Goal: Information Seeking & Learning: Learn about a topic

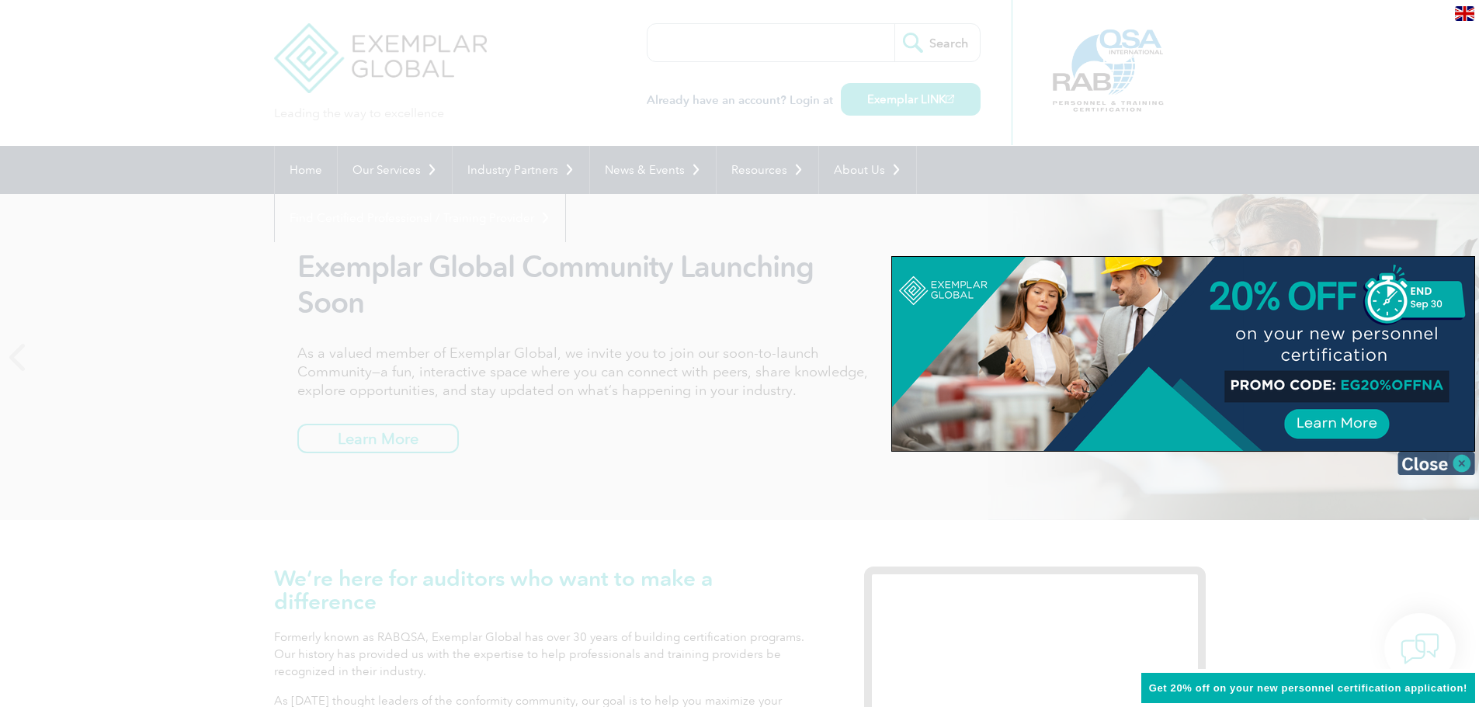
click at [1465, 463] on img at bounding box center [1436, 463] width 78 height 23
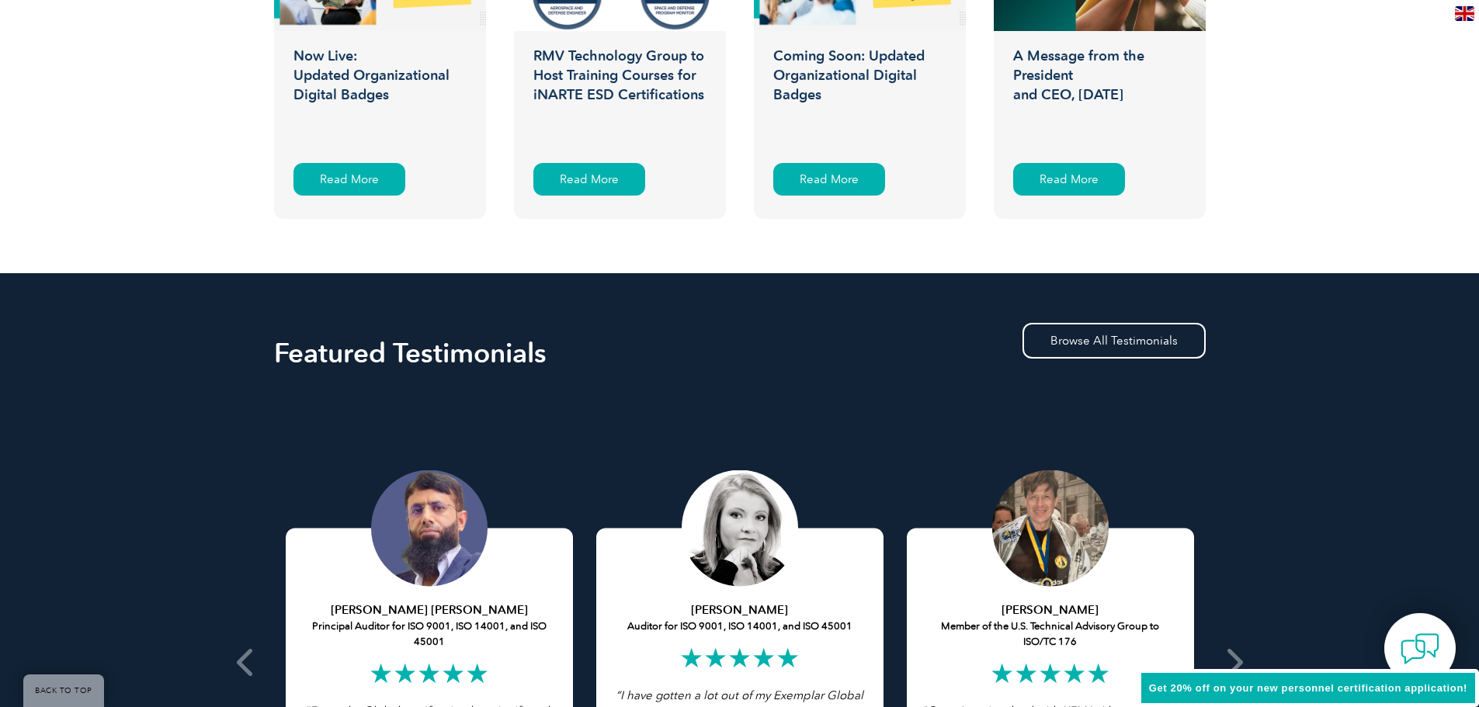
scroll to position [2950, 0]
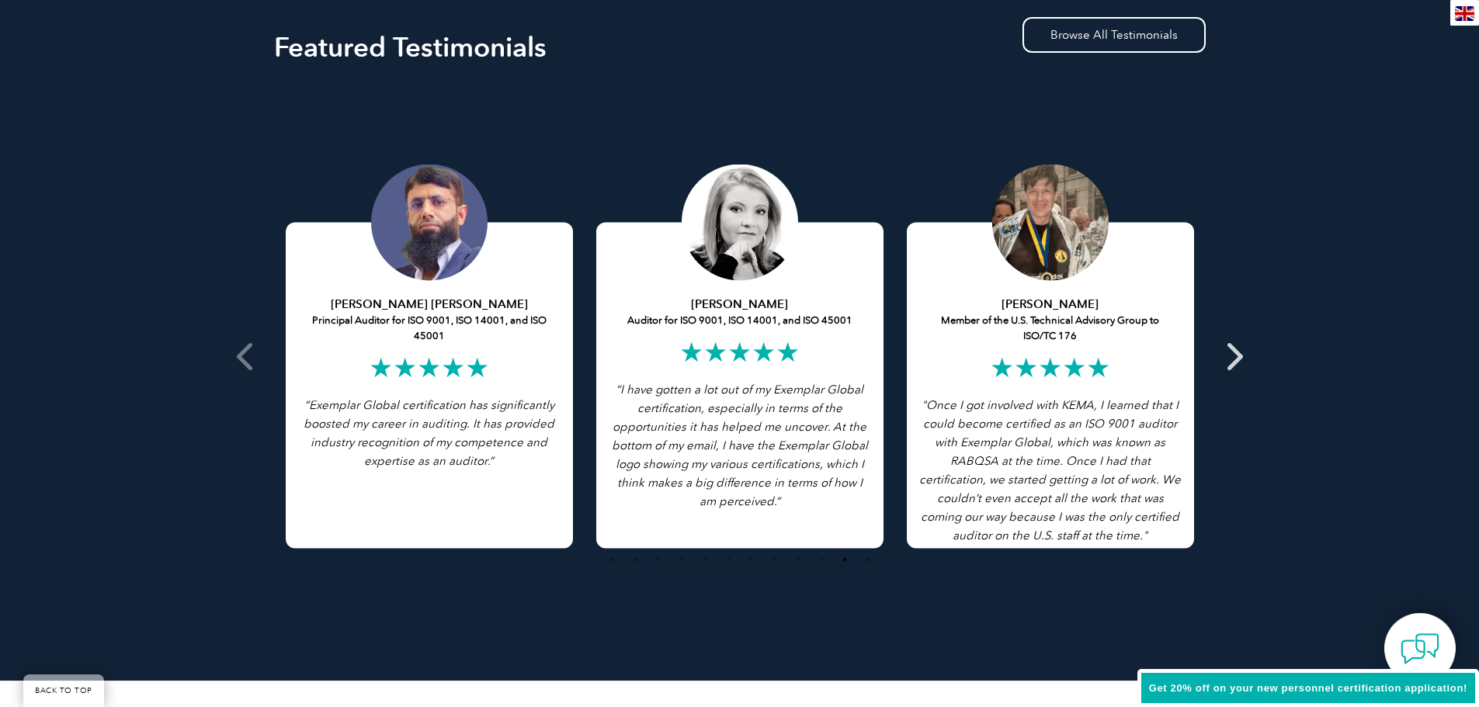
click at [1237, 356] on icon at bounding box center [1232, 356] width 19 height 0
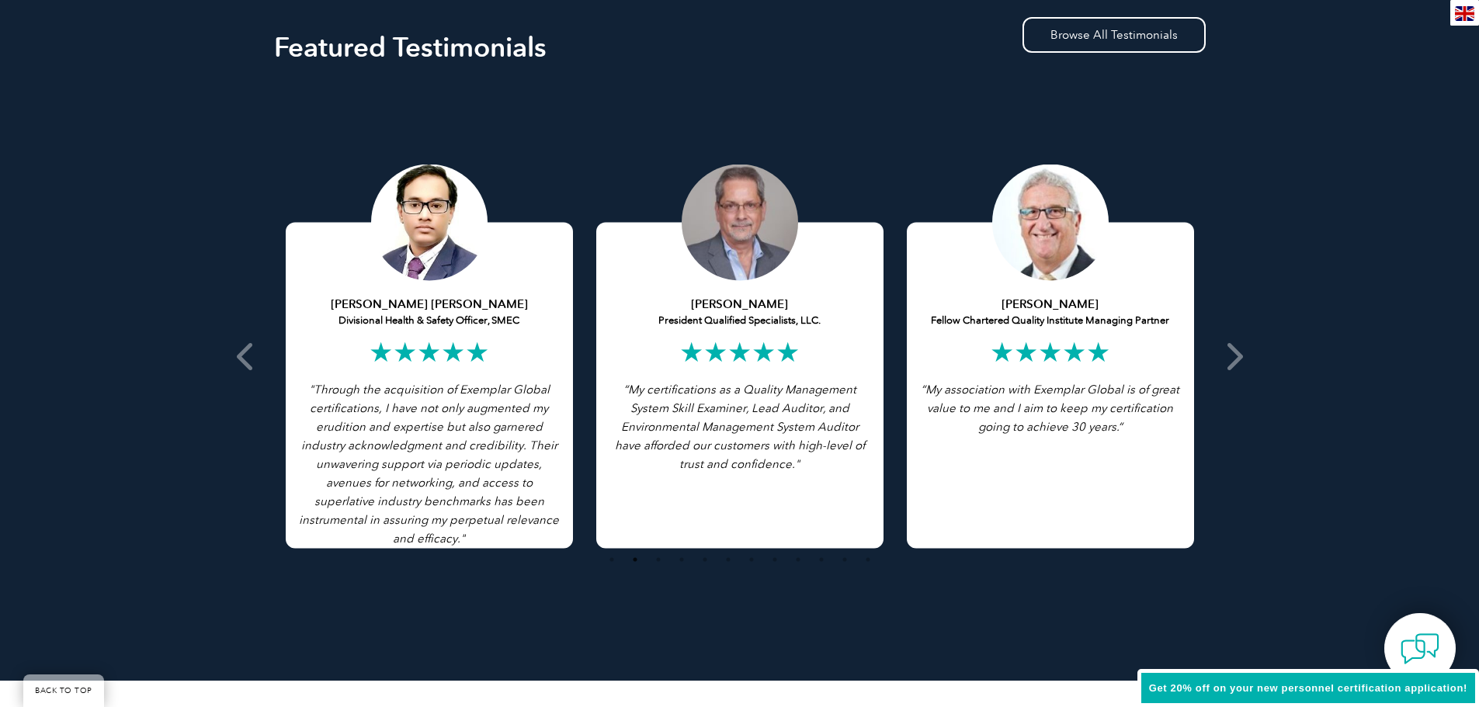
click at [796, 367] on div "[PERSON_NAME] President Qualified Specialists, LLC. ★★★★★ “My certifications as…" at bounding box center [739, 386] width 287 height 326
click at [1105, 481] on div "[PERSON_NAME] Fellow Chartered Quality Institute Managing Partner ★★★★★ “My ass…" at bounding box center [1050, 386] width 287 height 326
click at [1230, 356] on icon at bounding box center [1232, 356] width 19 height 0
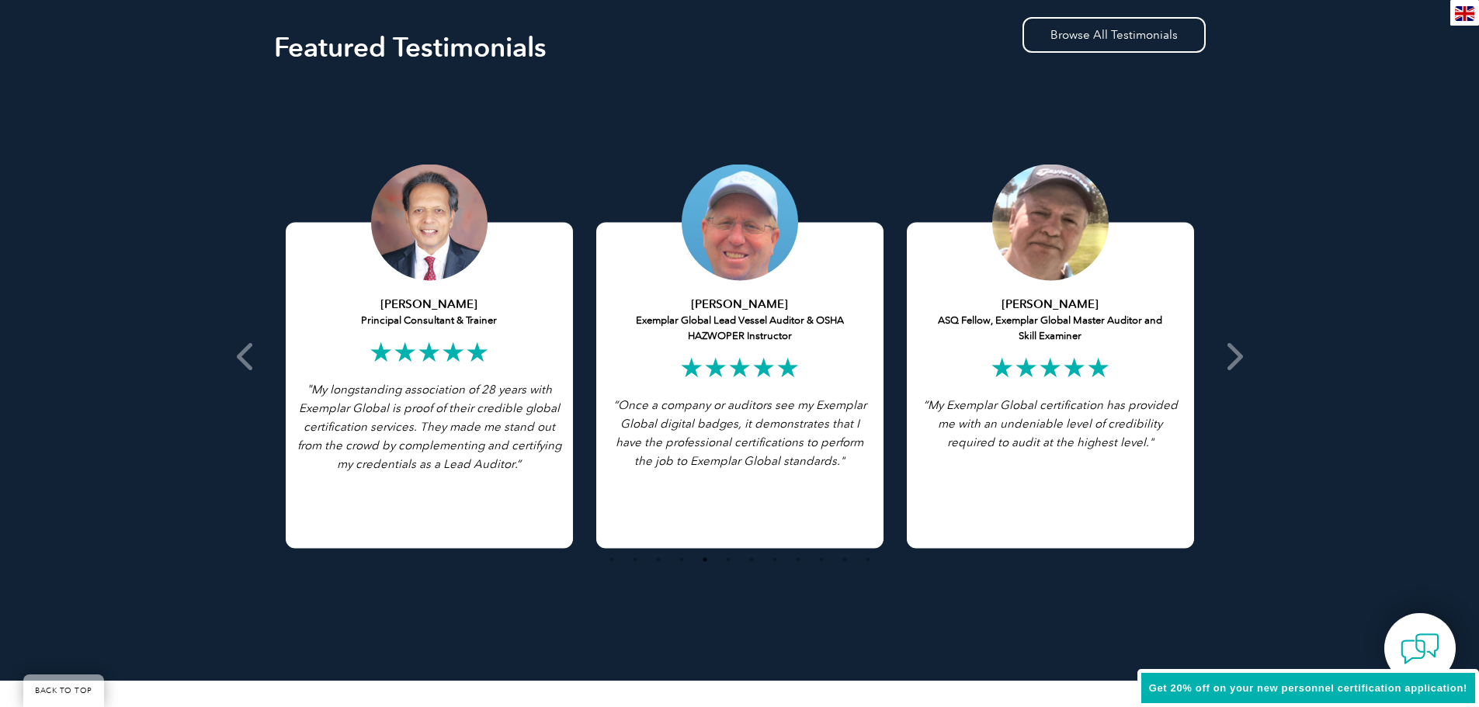
click at [1024, 519] on div "[PERSON_NAME] ASQ Fellow, Exemplar Global Master Auditor and Skill Examiner ★★★…" at bounding box center [1050, 386] width 287 height 326
click at [1239, 356] on icon at bounding box center [1232, 356] width 19 height 0
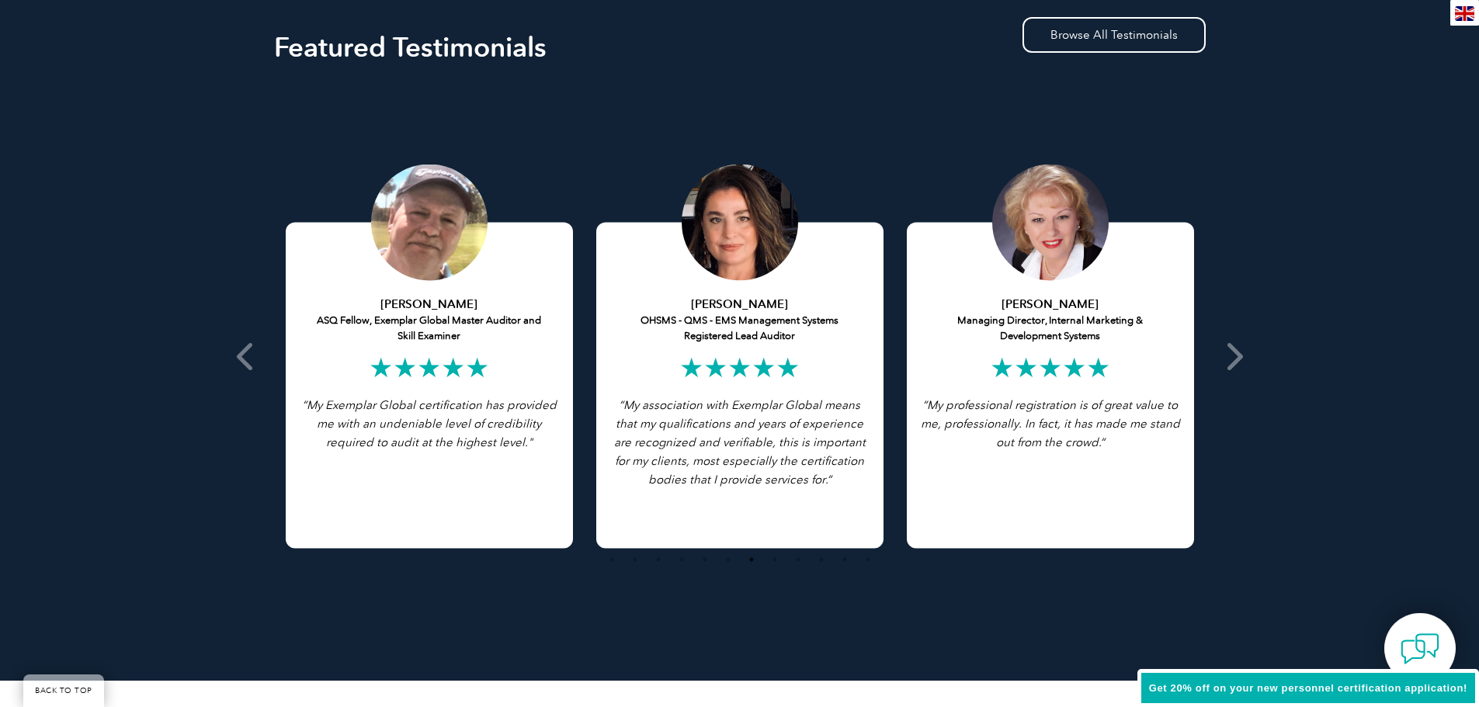
click at [1126, 517] on div "[PERSON_NAME] Managing Director, Internal Marketing & Development Systems ★★★★★…" at bounding box center [1050, 386] width 287 height 326
click at [1236, 356] on icon at bounding box center [1232, 356] width 19 height 0
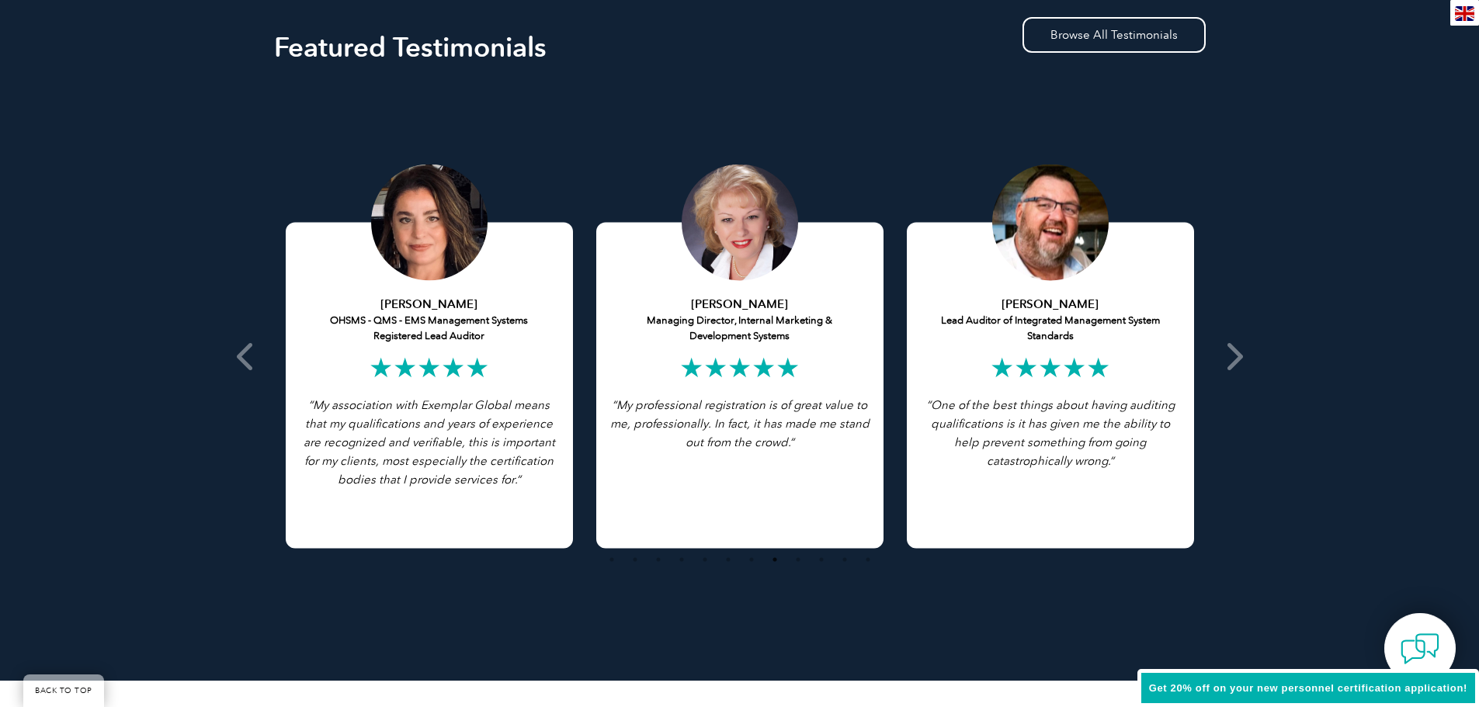
click at [1122, 466] on p "“ One of the best things about having auditing qualifications is it has given m…" at bounding box center [1050, 433] width 264 height 75
click at [1234, 356] on icon at bounding box center [1232, 356] width 19 height 0
click at [1236, 356] on icon at bounding box center [1232, 356] width 19 height 0
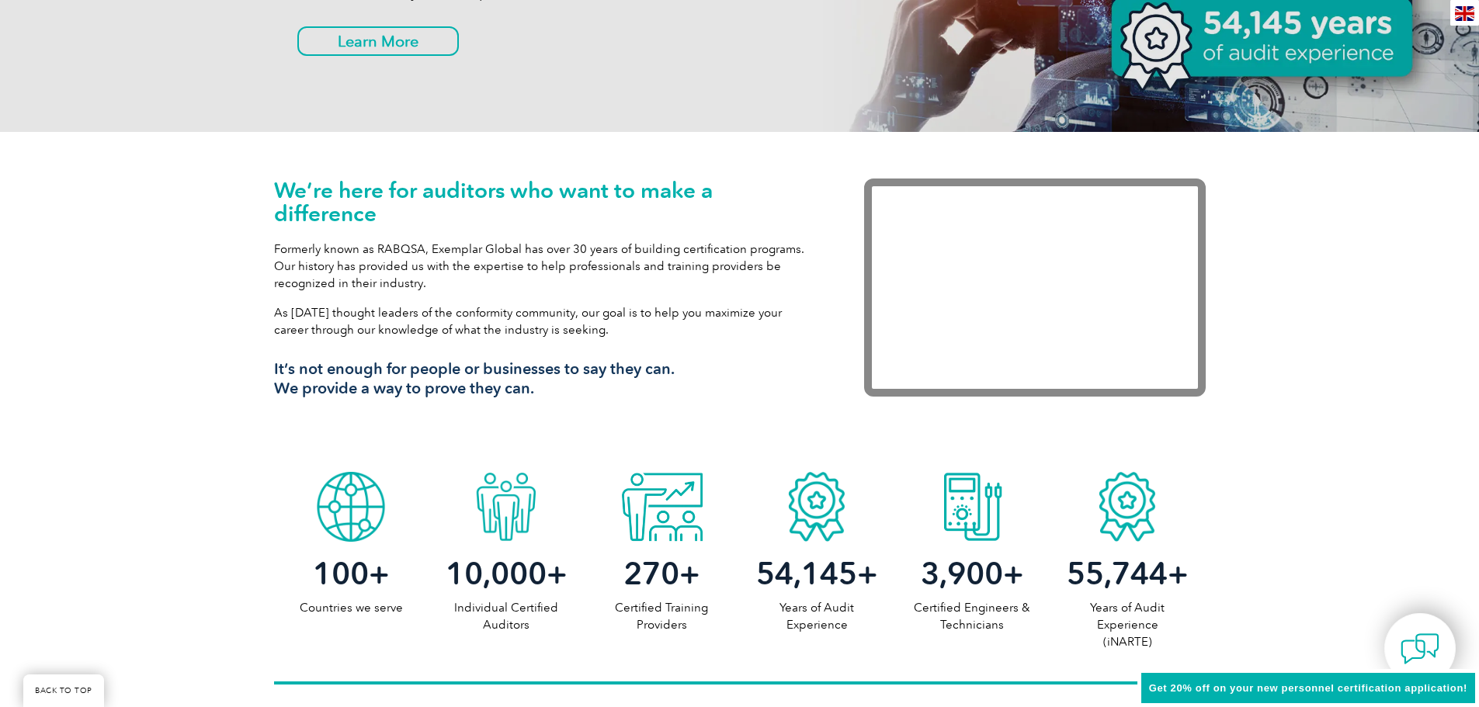
scroll to position [0, 0]
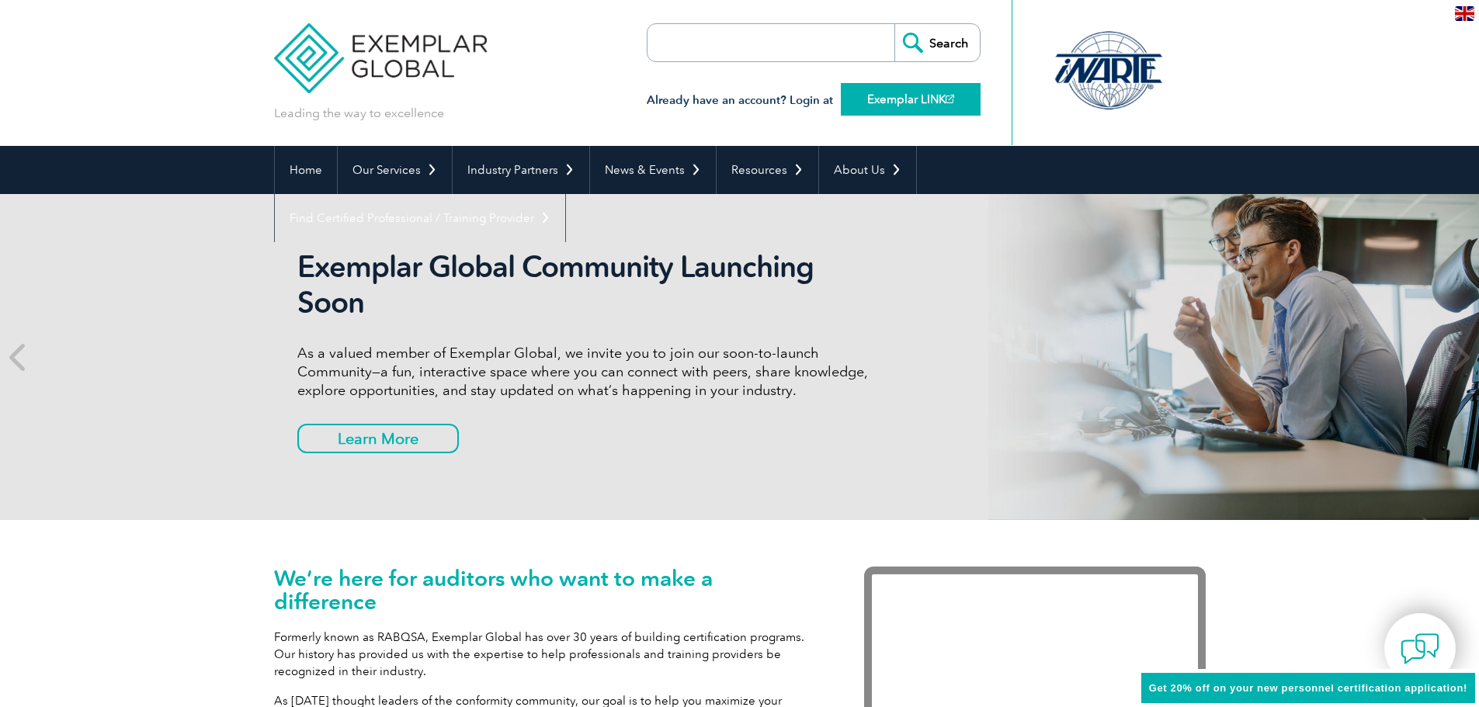
click at [911, 101] on link "Exemplar LINK" at bounding box center [911, 99] width 140 height 33
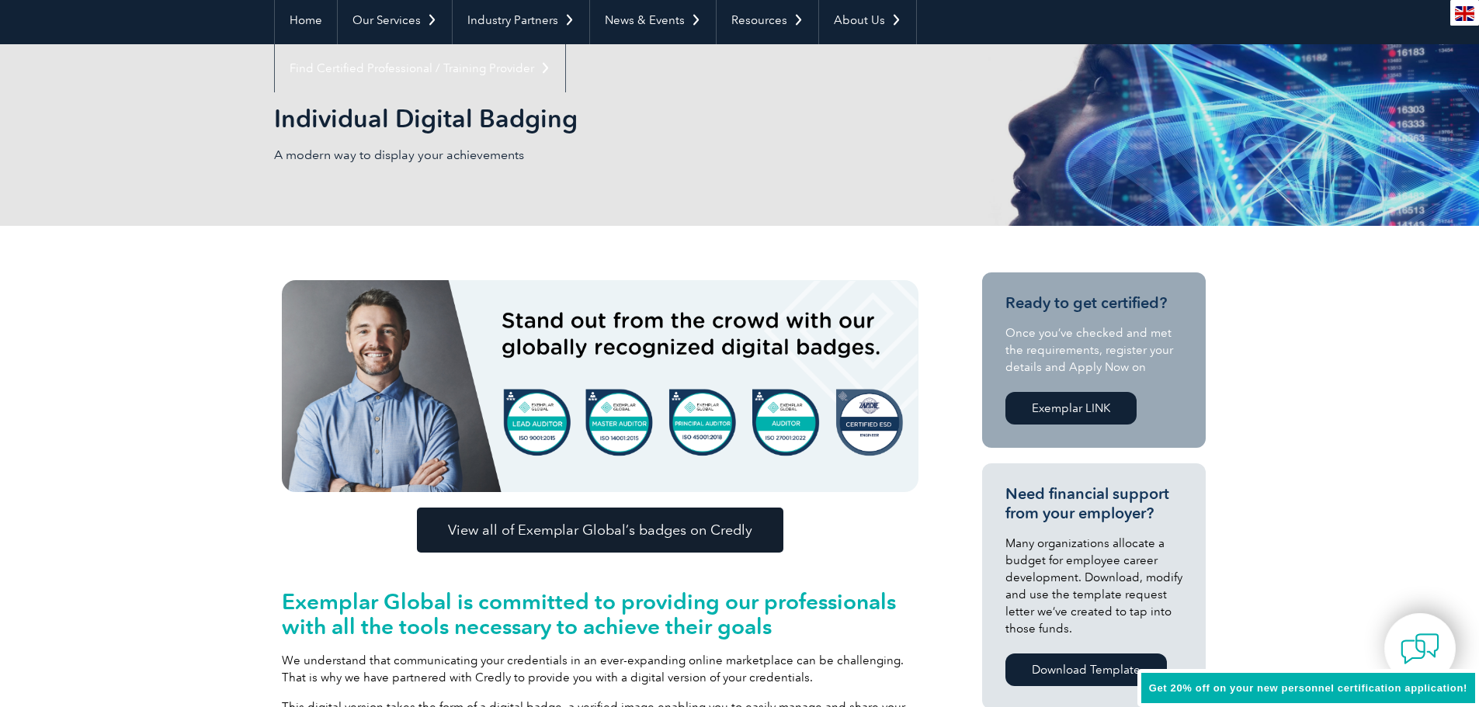
scroll to position [155, 0]
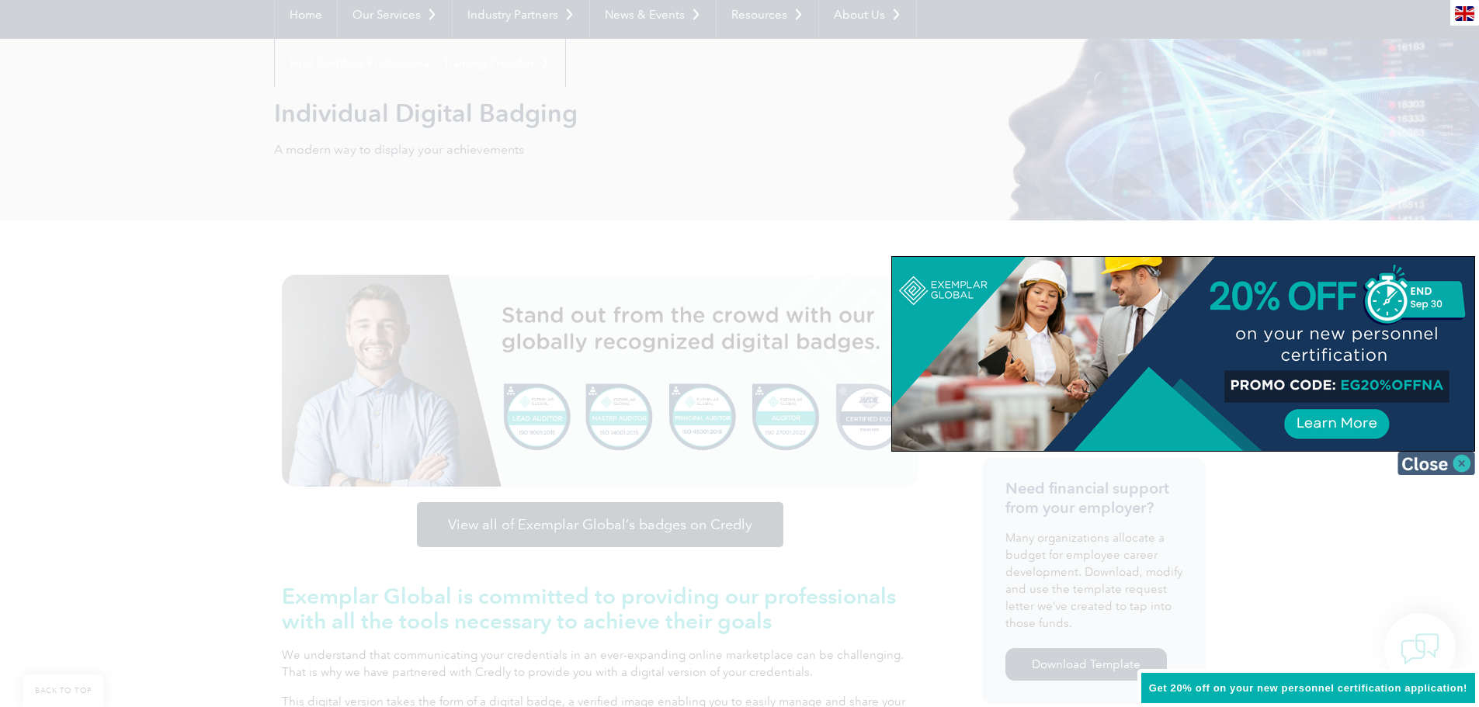
click at [1463, 467] on img at bounding box center [1436, 463] width 78 height 23
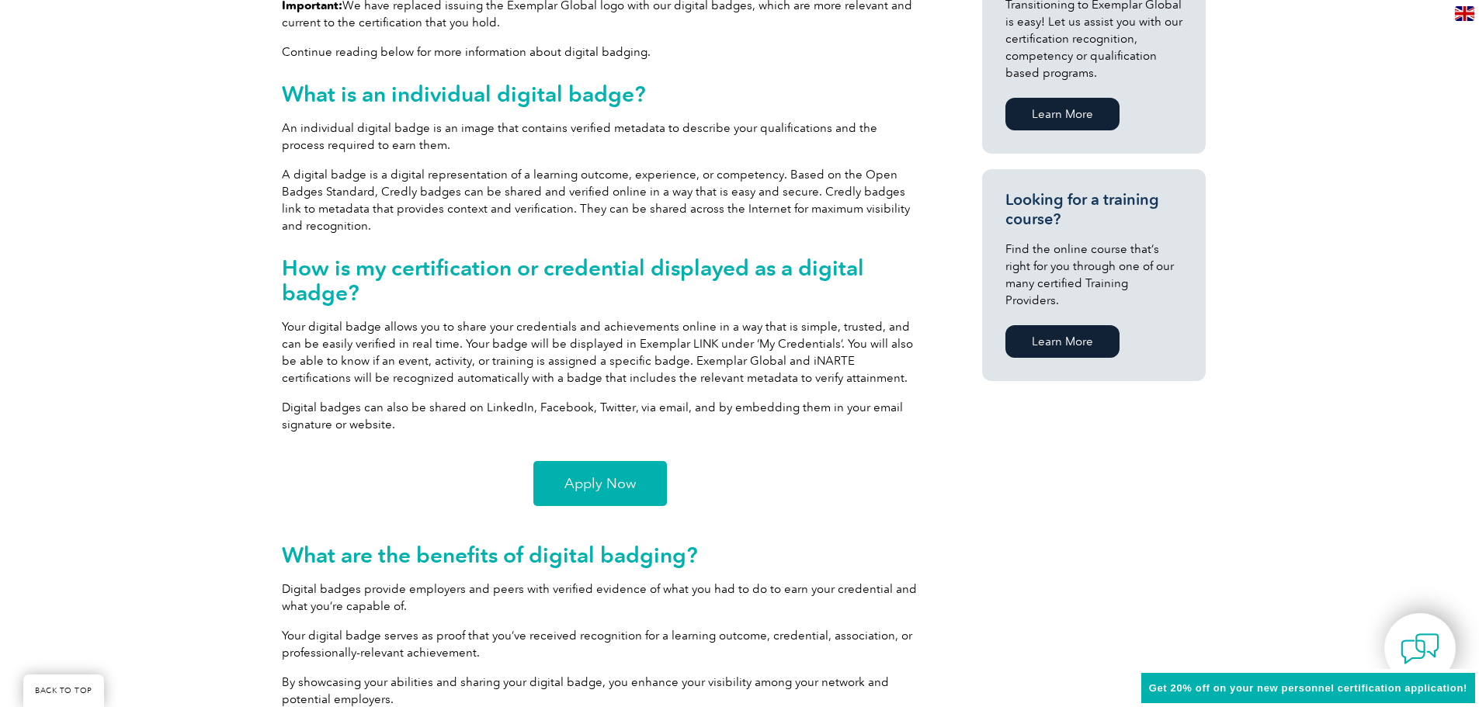
scroll to position [932, 0]
click at [608, 483] on span "Apply Now" at bounding box center [599, 483] width 71 height 14
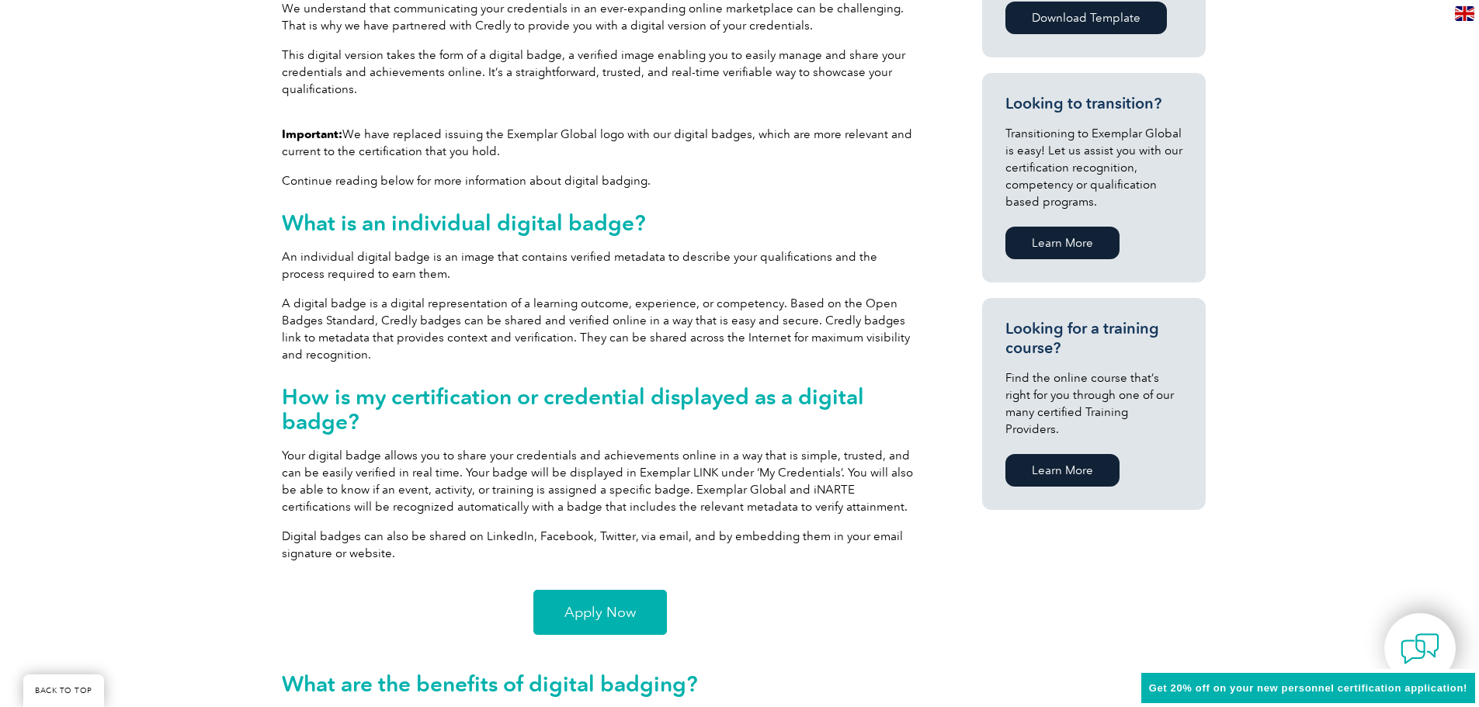
scroll to position [621, 0]
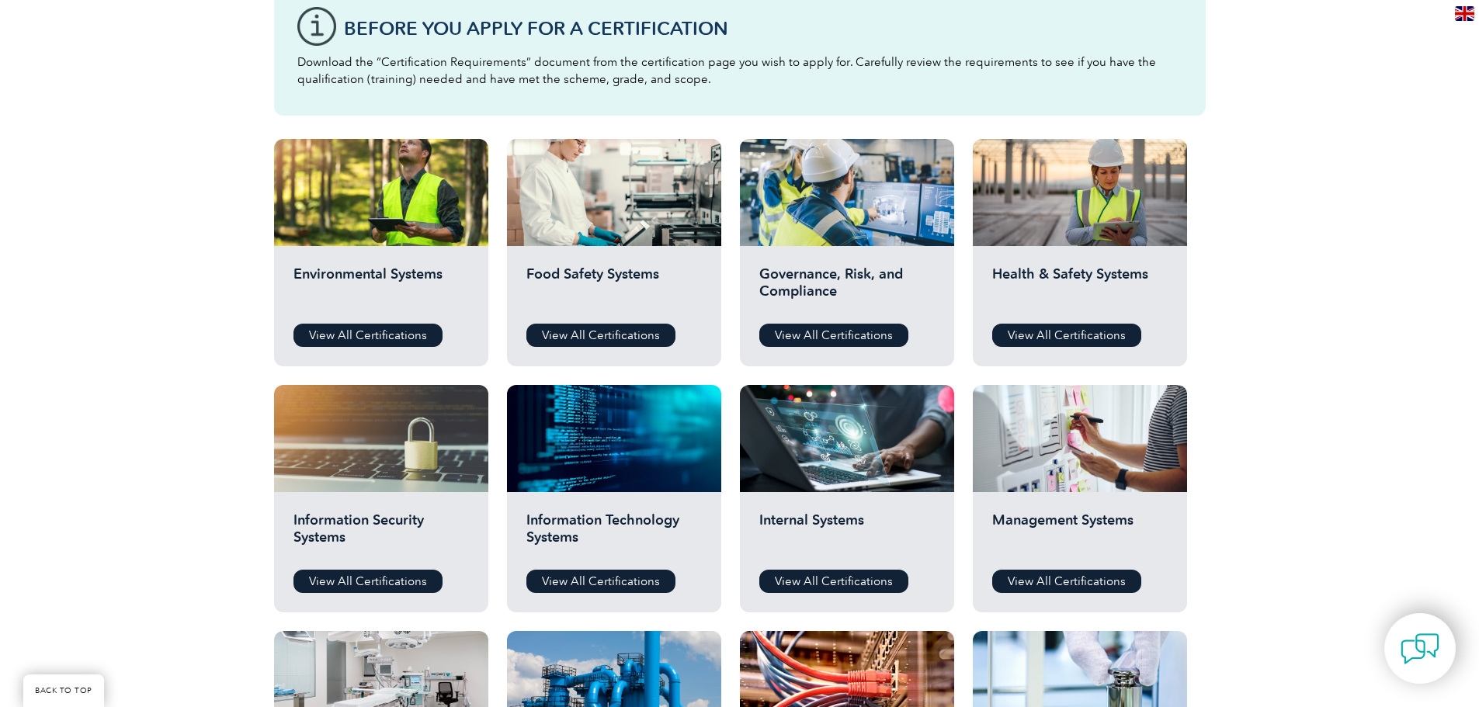
scroll to position [466, 0]
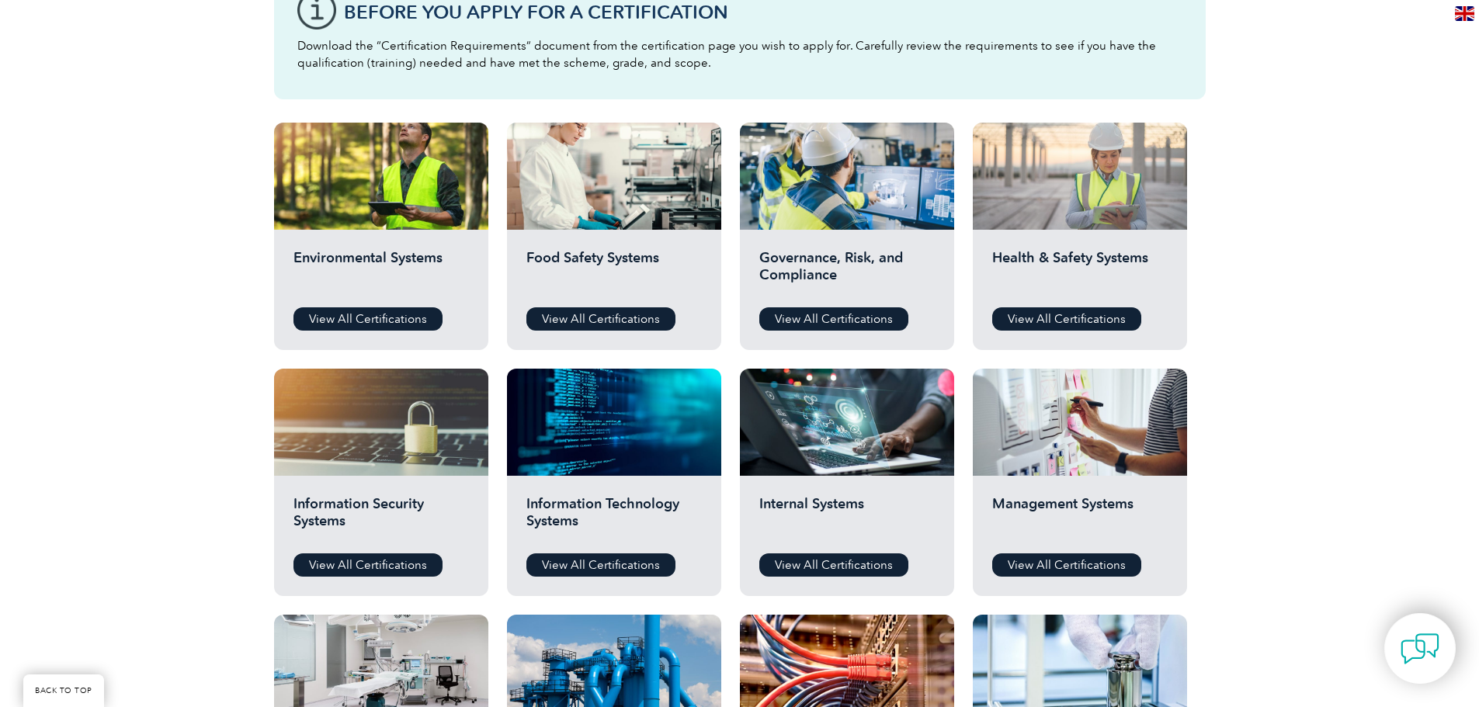
click at [1071, 165] on div at bounding box center [1080, 176] width 214 height 107
